Goal: Task Accomplishment & Management: Use online tool/utility

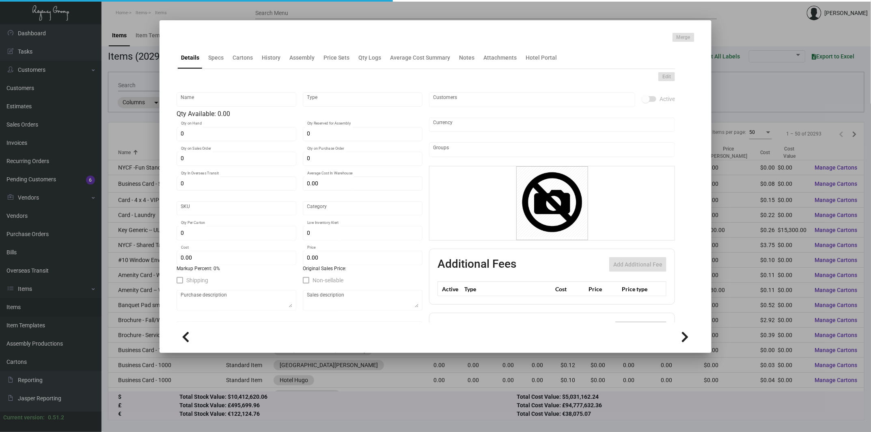
type input "Business Card - 500"
type input "Standard Item"
type input "$ 0.00"
type input "Standard"
type input "500"
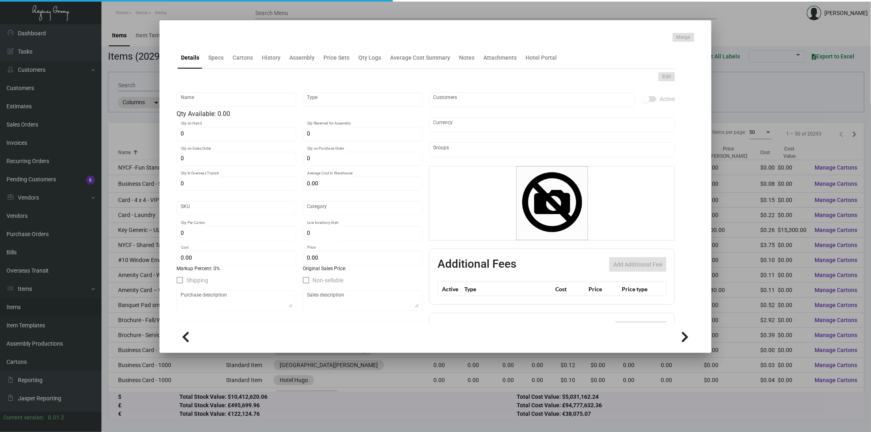
type input "$ 0.15"
type input "$ 0.59"
checkbox input "true"
type input "United States Dollar $"
